Goal: Task Accomplishment & Management: Use online tool/utility

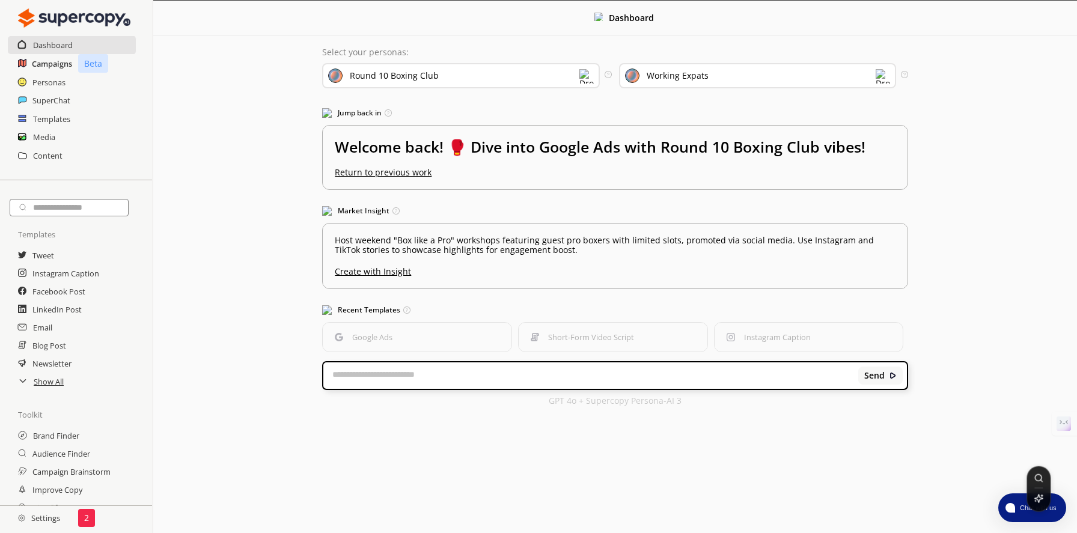
click at [40, 63] on h2 "Campaigns" at bounding box center [52, 64] width 40 height 18
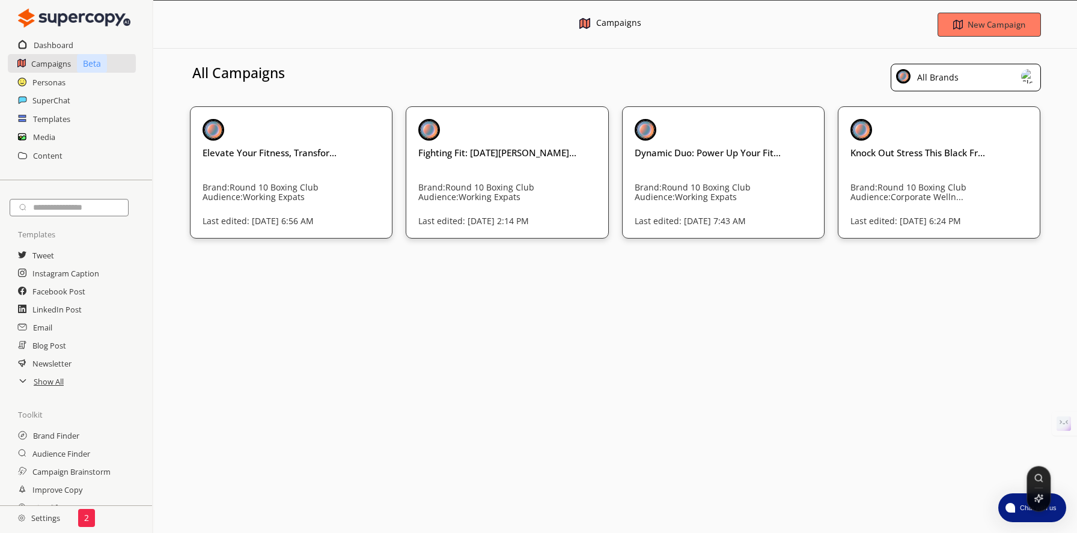
click at [272, 285] on div "Menu Campaigns New Campaign All Campaigns All Brands Elevate Your Fitness, Tran…" at bounding box center [615, 266] width 924 height 533
click at [980, 19] on b "New Campaign" at bounding box center [996, 24] width 61 height 11
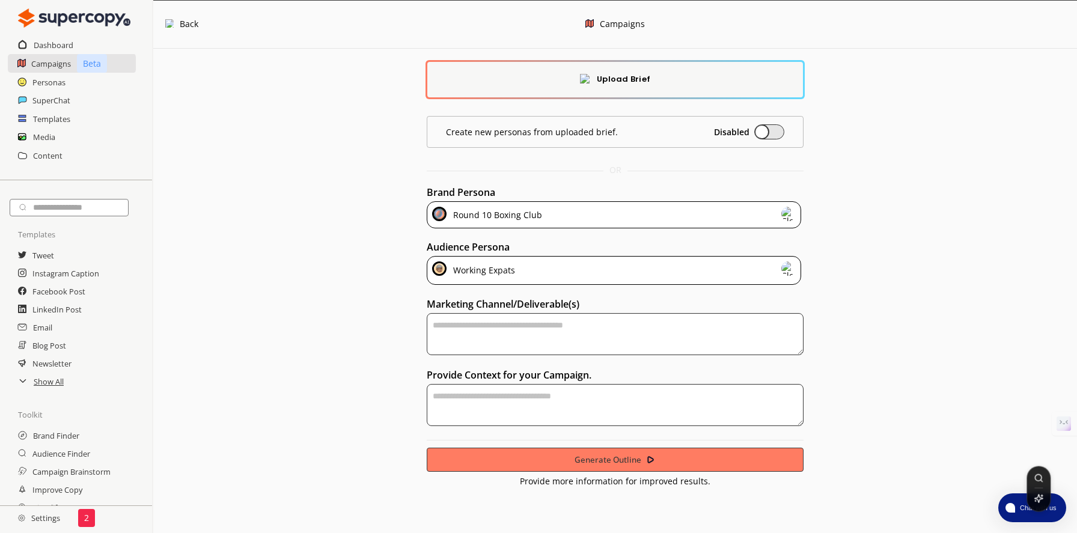
click at [537, 341] on textarea "textarea-textarea" at bounding box center [615, 334] width 377 height 42
type textarea "**********"
click at [534, 393] on textarea "textarea-textarea" at bounding box center [615, 405] width 377 height 42
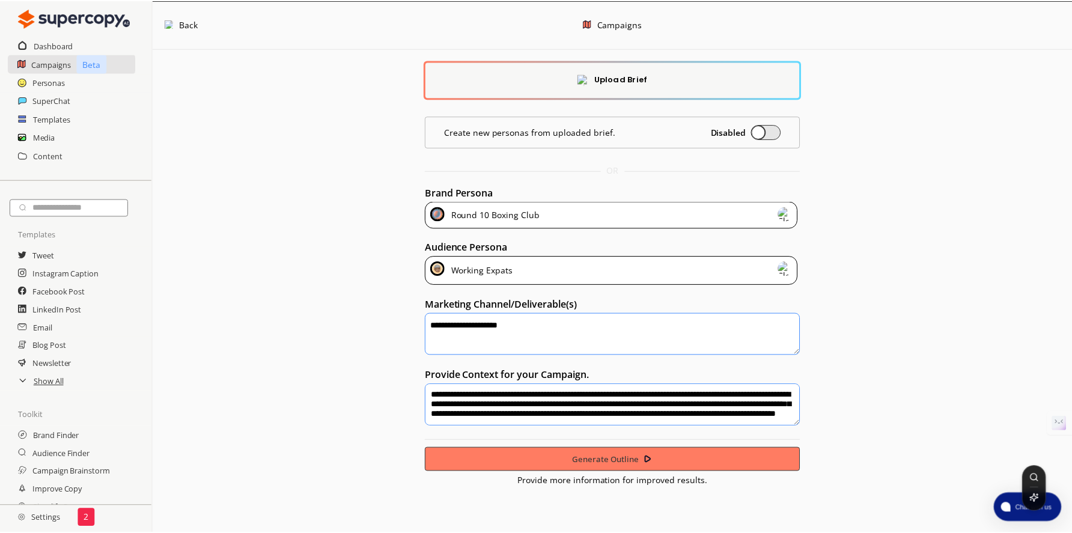
scroll to position [14, 0]
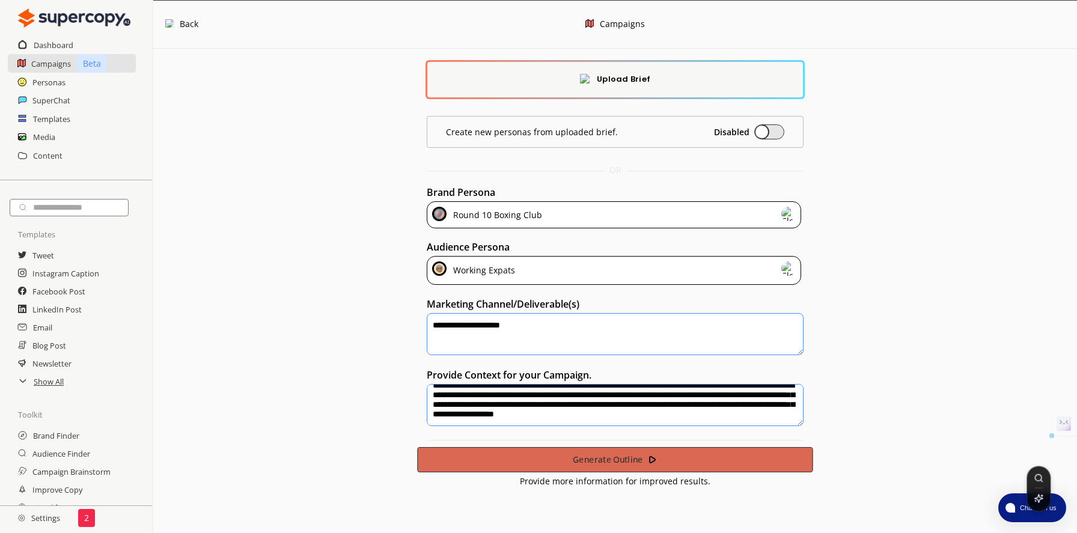
type textarea "**********"
click at [636, 456] on b "Generate Outline" at bounding box center [608, 459] width 70 height 11
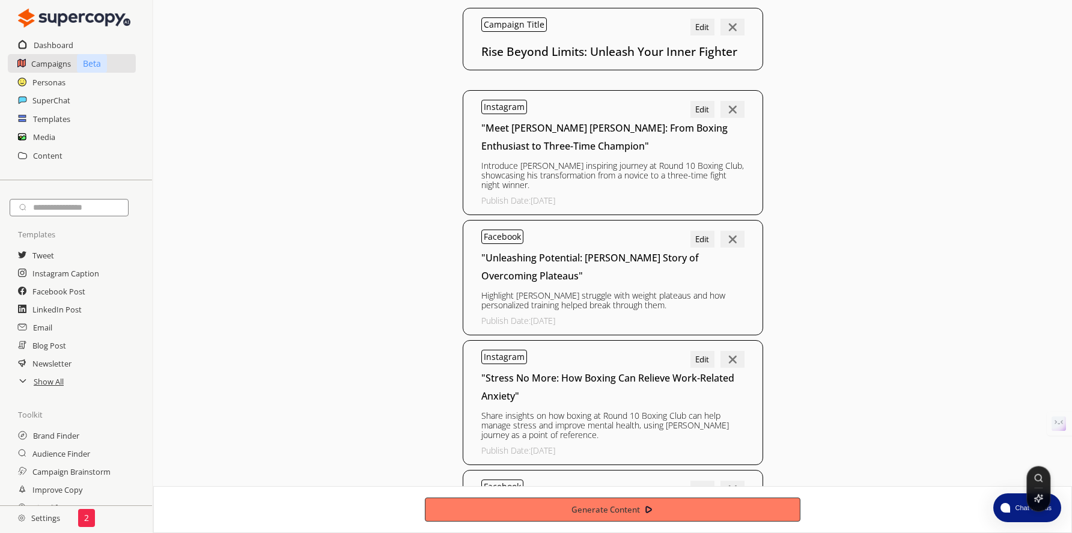
scroll to position [0, 0]
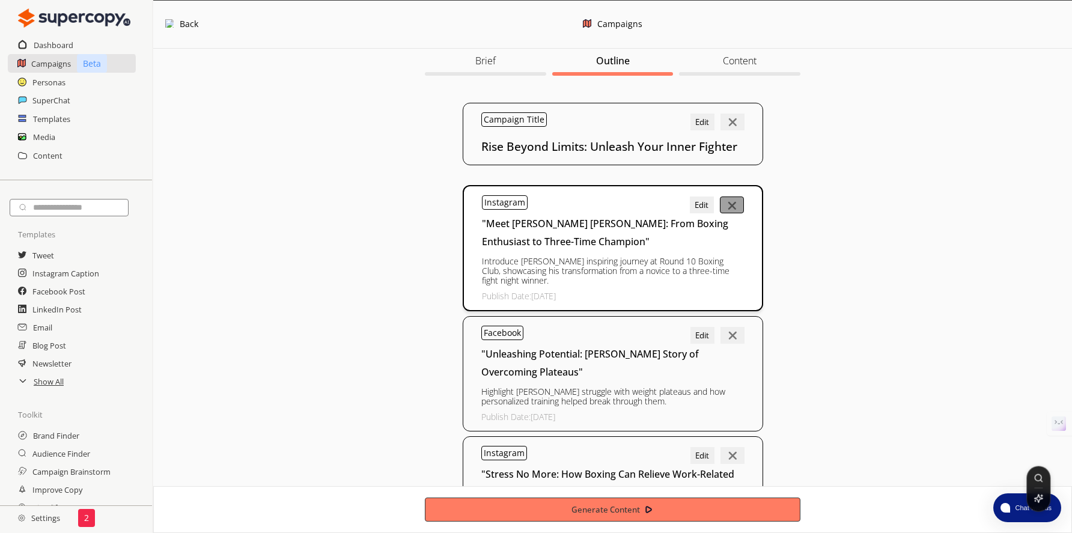
click at [735, 206] on img at bounding box center [732, 205] width 12 height 17
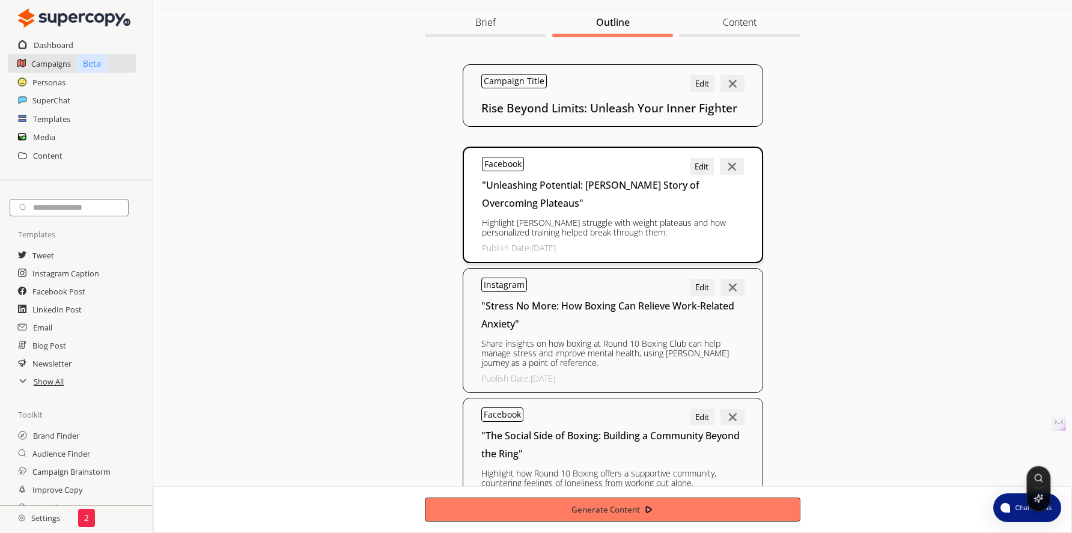
scroll to position [73, 0]
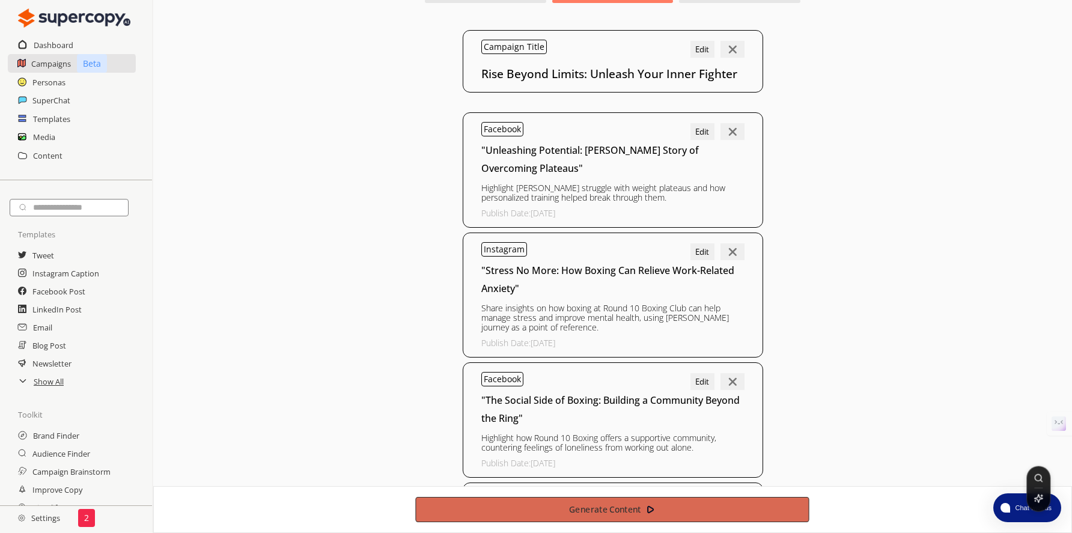
click at [614, 513] on b "Generate Content" at bounding box center [605, 509] width 72 height 11
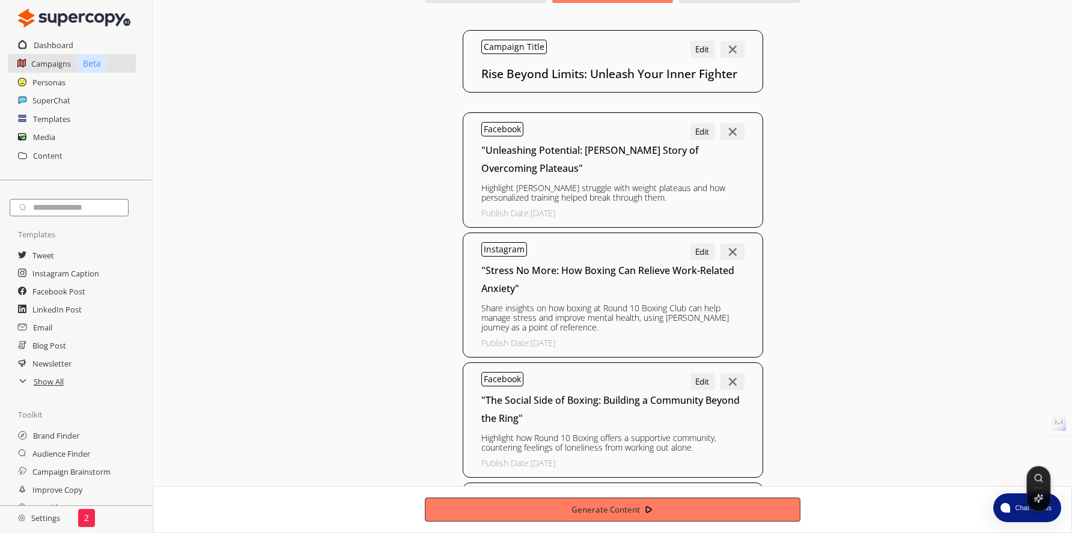
scroll to position [0, 0]
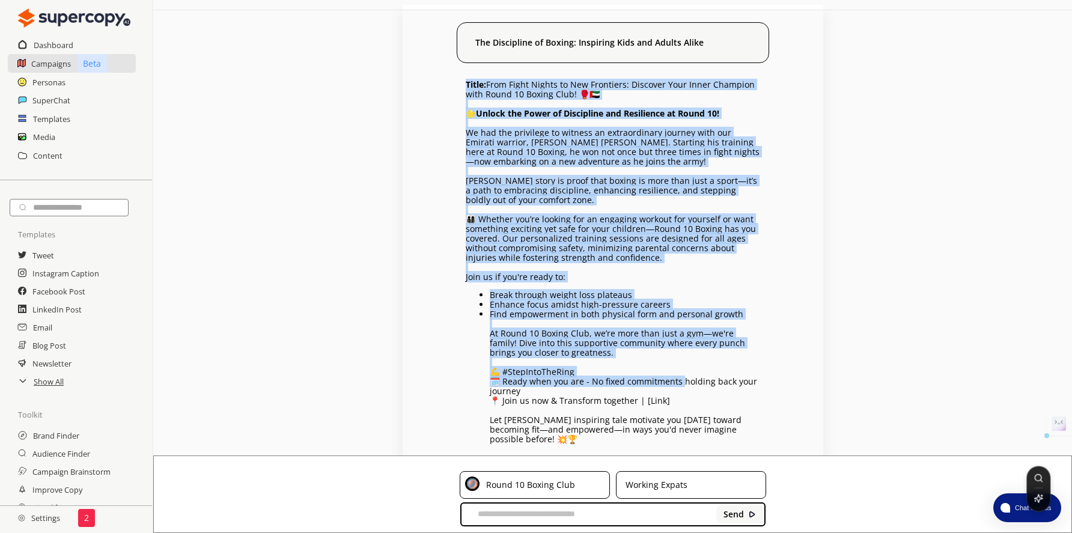
scroll to position [59, 0]
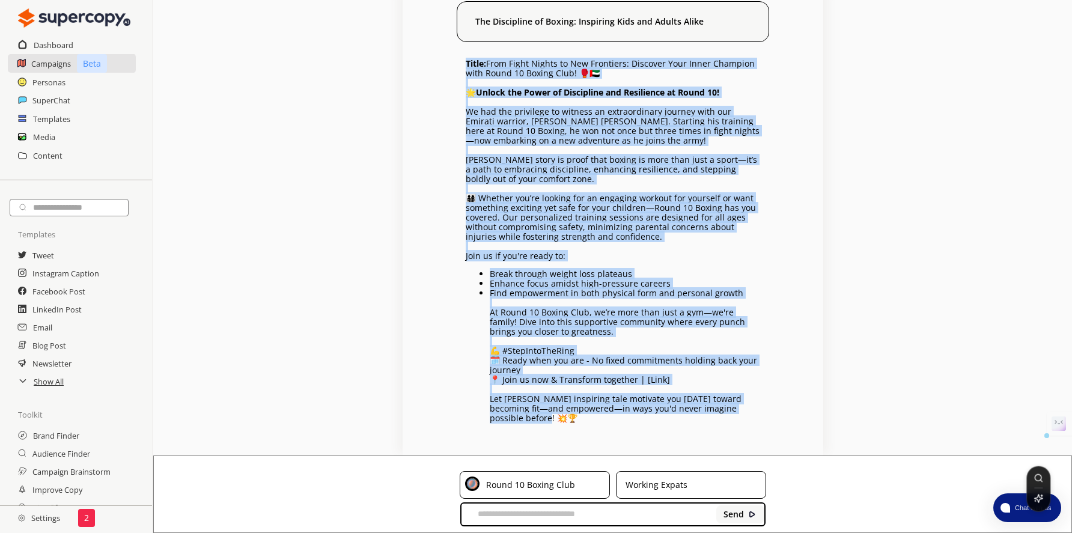
drag, startPoint x: 464, startPoint y: 121, endPoint x: 651, endPoint y: 418, distance: 350.3
click at [651, 418] on div "The Discipline of Boxing: Inspiring Kids and Adults Alike Title: From Fight Nig…" at bounding box center [613, 222] width 421 height 466
copy div "Lorem: Ipsu Dolor Sitame co Adi Elitseddo: Eiusmodt Inci Utlab Etdolore magn Al…"
click at [1059, 430] on div "⌃⌘M" at bounding box center [1044, 424] width 56 height 24
